Goal: Information Seeking & Learning: Learn about a topic

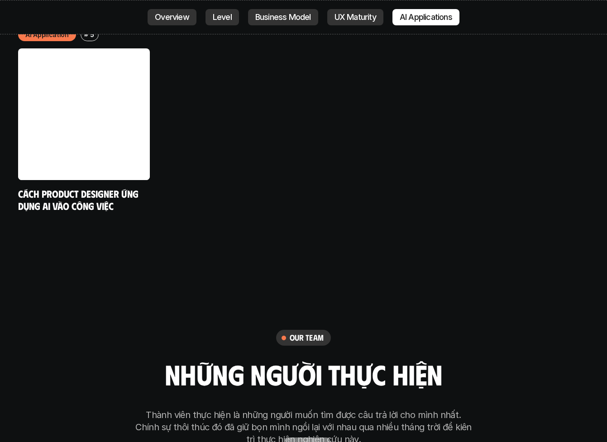
scroll to position [4886, 0]
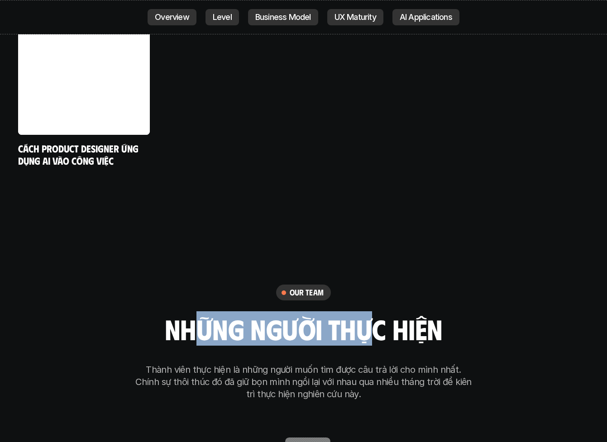
drag, startPoint x: 191, startPoint y: 278, endPoint x: 389, endPoint y: 278, distance: 197.9
click at [368, 313] on h2 "những người thực hiện" at bounding box center [304, 328] width 278 height 31
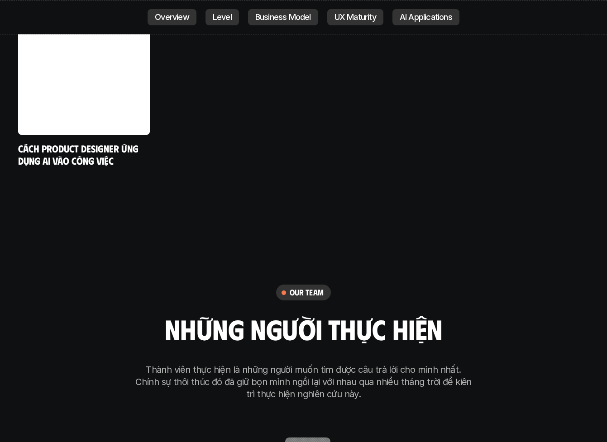
click at [449, 285] on div "our team những người thực hiện Thành viên thực hiện là những người muốn tìm đượ…" at bounding box center [304, 343] width 340 height 116
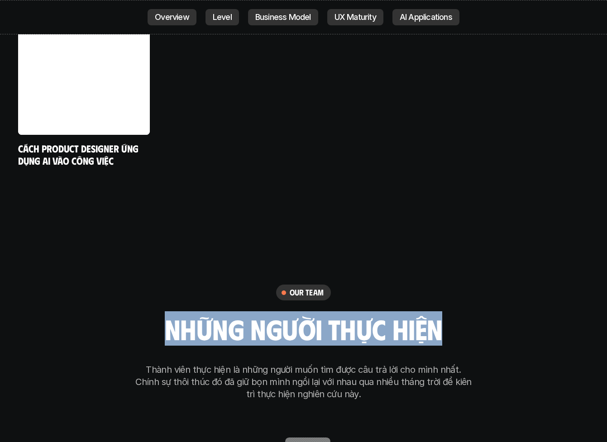
drag, startPoint x: 375, startPoint y: 288, endPoint x: 192, endPoint y: 279, distance: 183.6
click at [168, 285] on div "our team những người thực hiện Thành viên thực hiện là những người muốn tìm đượ…" at bounding box center [304, 343] width 340 height 116
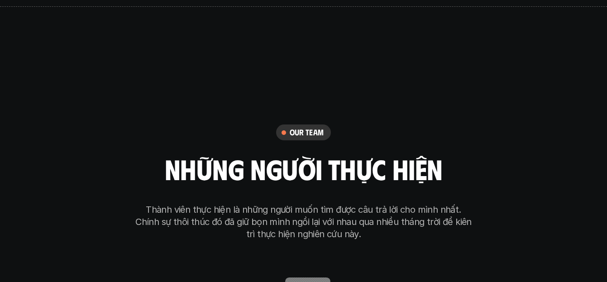
click at [525, 225] on div "our team những người thực hiện Thành viên thực hiện là những người muốn tìm đượ…" at bounding box center [303, 271] width 453 height 456
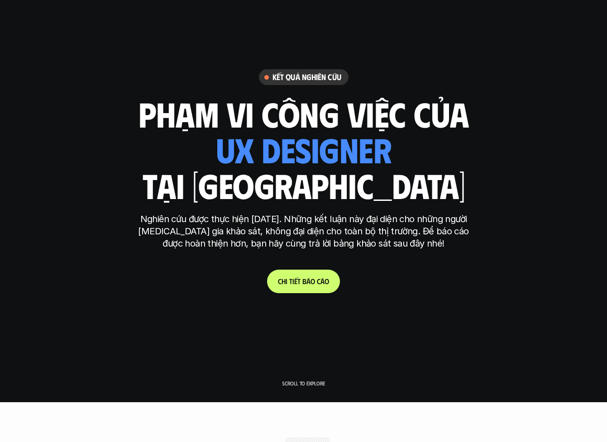
scroll to position [0, 0]
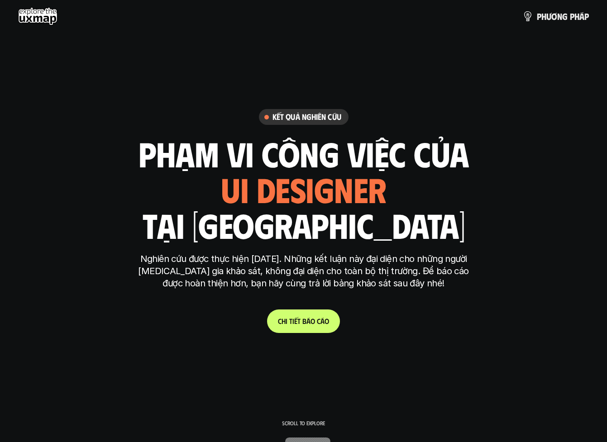
drag, startPoint x: 383, startPoint y: 185, endPoint x: 222, endPoint y: 196, distance: 161.6
click at [222, 195] on div "ui designer ui/ux designer product designer UX designer ui designer" at bounding box center [304, 189] width 166 height 37
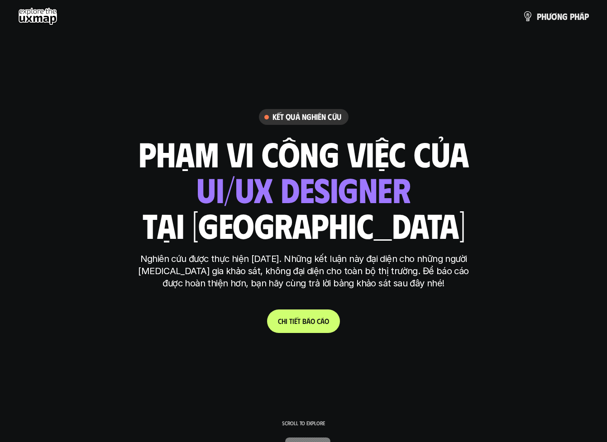
click at [439, 205] on div "phạm vi công việc của ui designer ui/ux designer product designer [DEMOGRAPHIC_…" at bounding box center [304, 189] width 331 height 106
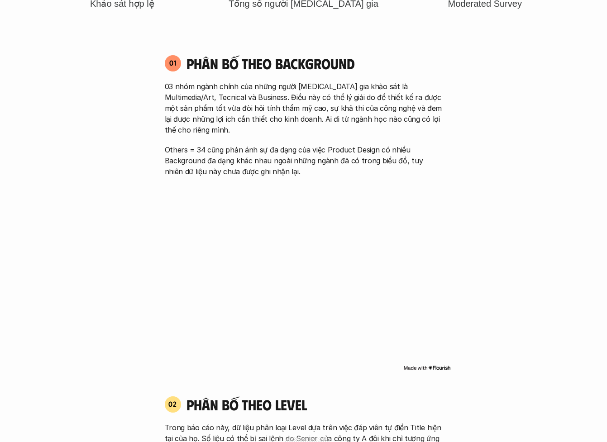
scroll to position [679, 0]
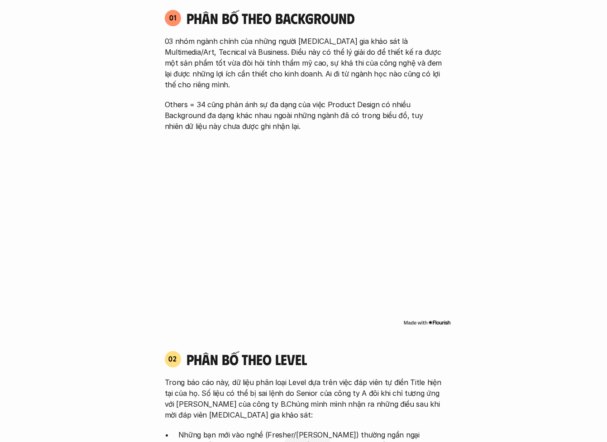
drag, startPoint x: 150, startPoint y: 146, endPoint x: 157, endPoint y: 150, distance: 7.9
